Goal: Navigation & Orientation: Understand site structure

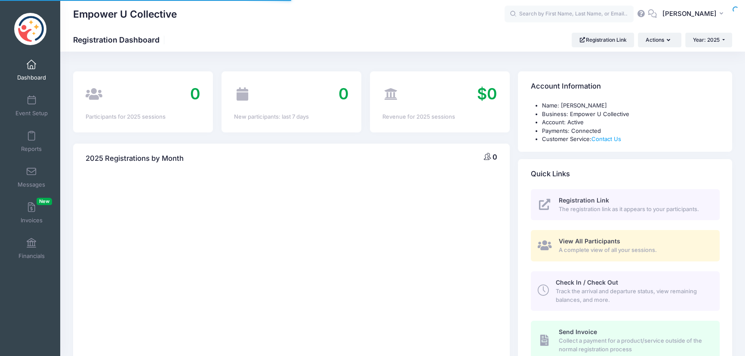
select select
click at [35, 104] on link "Event Setup" at bounding box center [31, 106] width 41 height 30
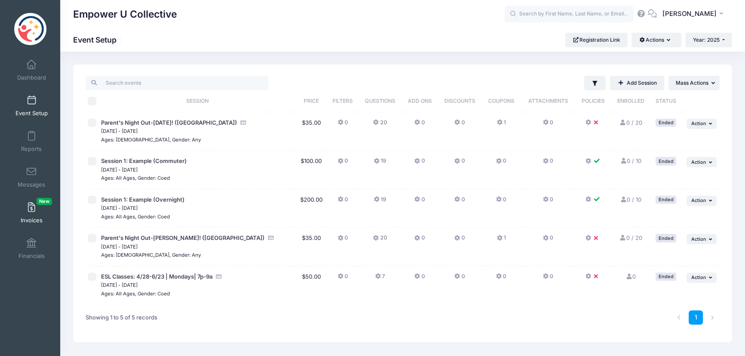
click at [17, 200] on link "Invoices New" at bounding box center [31, 213] width 41 height 30
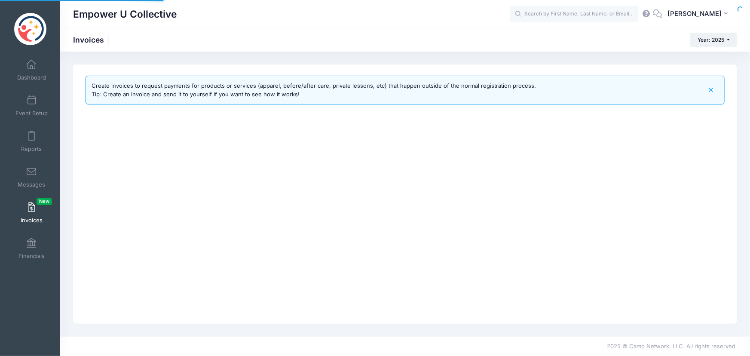
select select
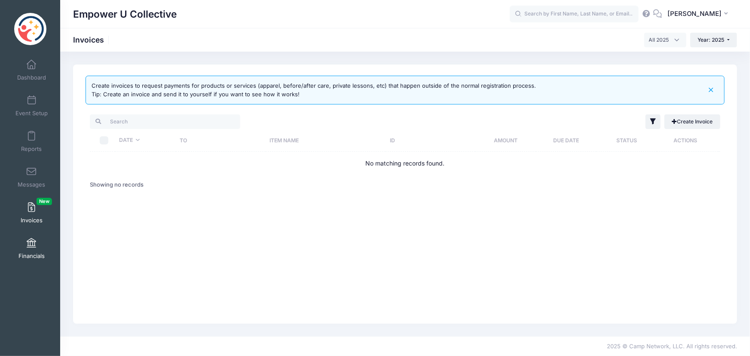
click at [34, 259] on span "Financials" at bounding box center [31, 255] width 26 height 7
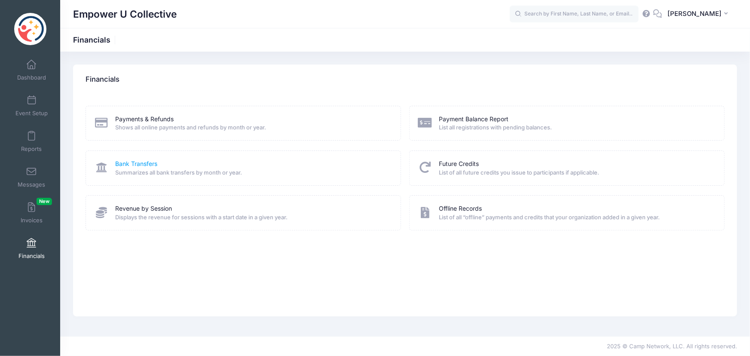
click at [152, 160] on link "Bank Transfers" at bounding box center [137, 163] width 42 height 9
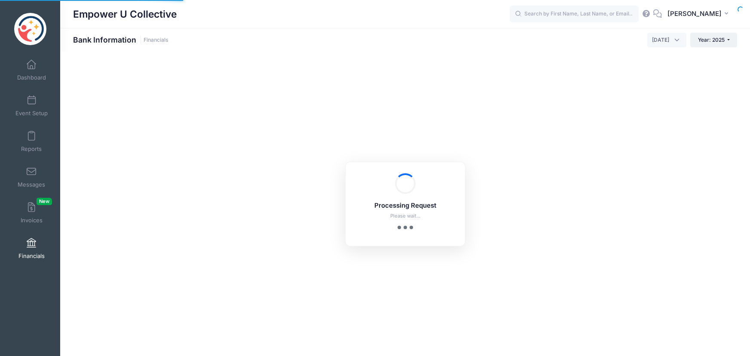
select select "10"
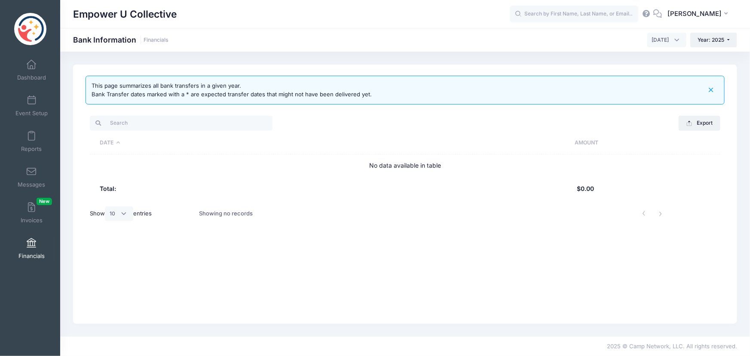
click at [111, 36] on h1 "Bank Information Financials" at bounding box center [120, 39] width 95 height 9
click at [31, 241] on span at bounding box center [31, 243] width 0 height 9
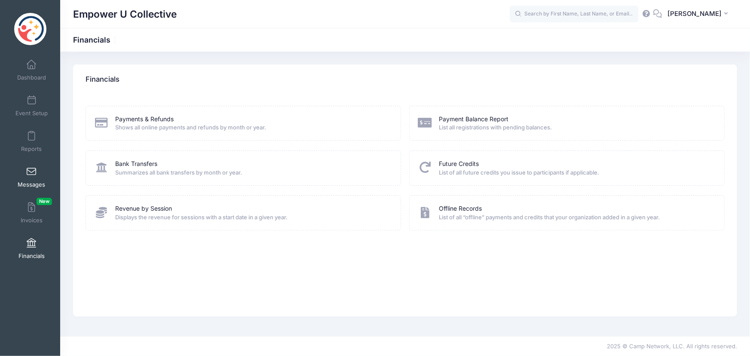
click at [31, 169] on span at bounding box center [31, 171] width 0 height 9
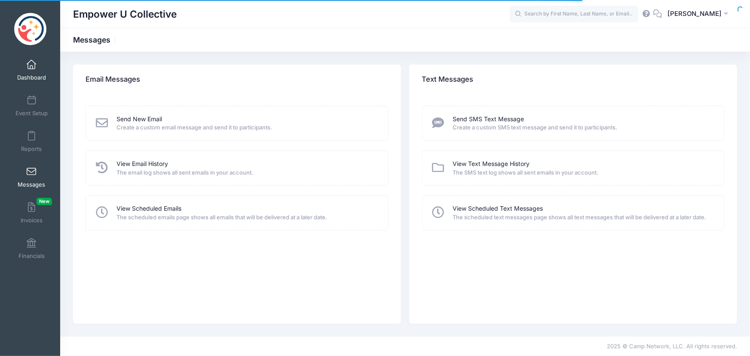
click at [31, 60] on span at bounding box center [31, 64] width 0 height 9
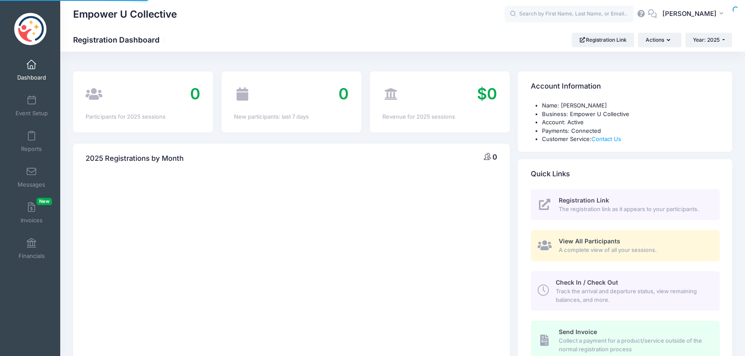
select select
click at [31, 100] on span at bounding box center [31, 100] width 0 height 9
